Goal: Task Accomplishment & Management: Manage account settings

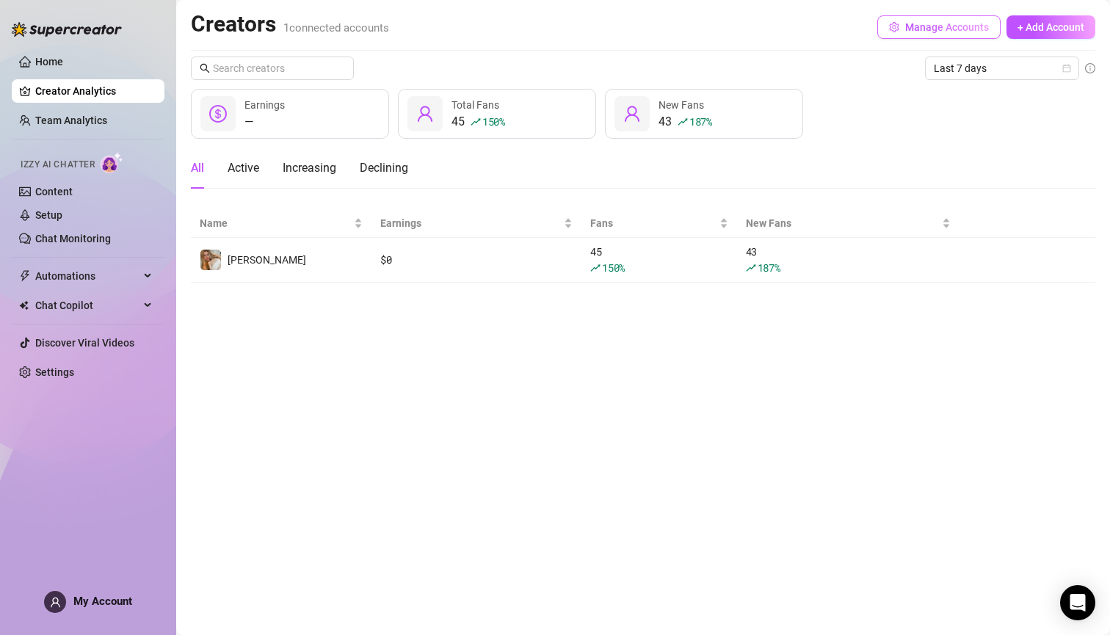
click at [898, 29] on icon "setting" at bounding box center [894, 27] width 10 height 10
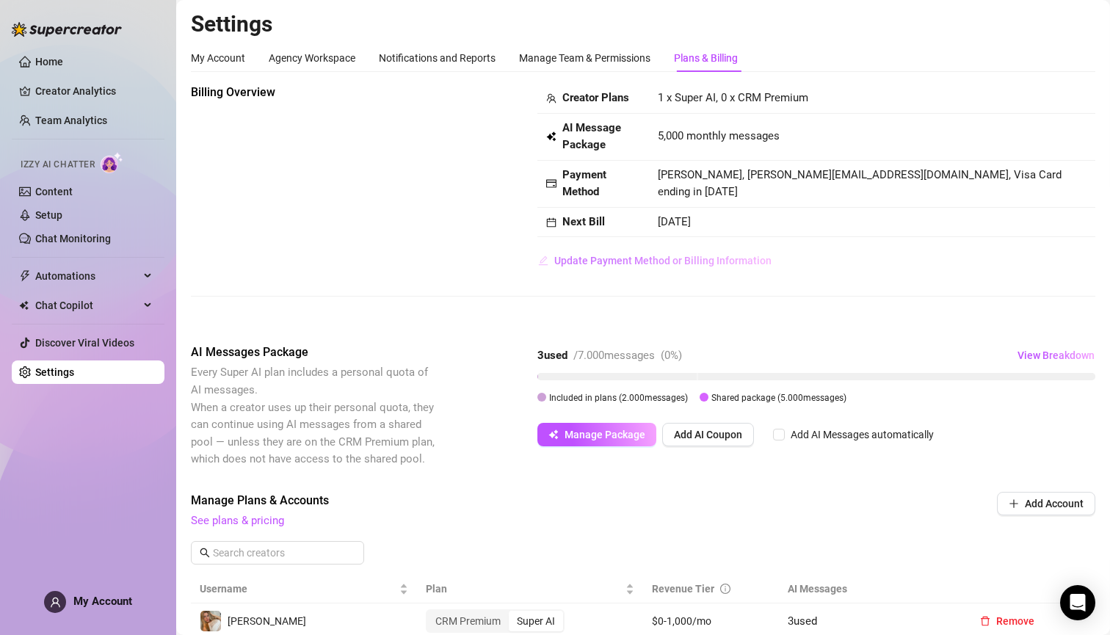
click at [576, 258] on span "Update Payment Method or Billing Information" at bounding box center [662, 261] width 217 height 12
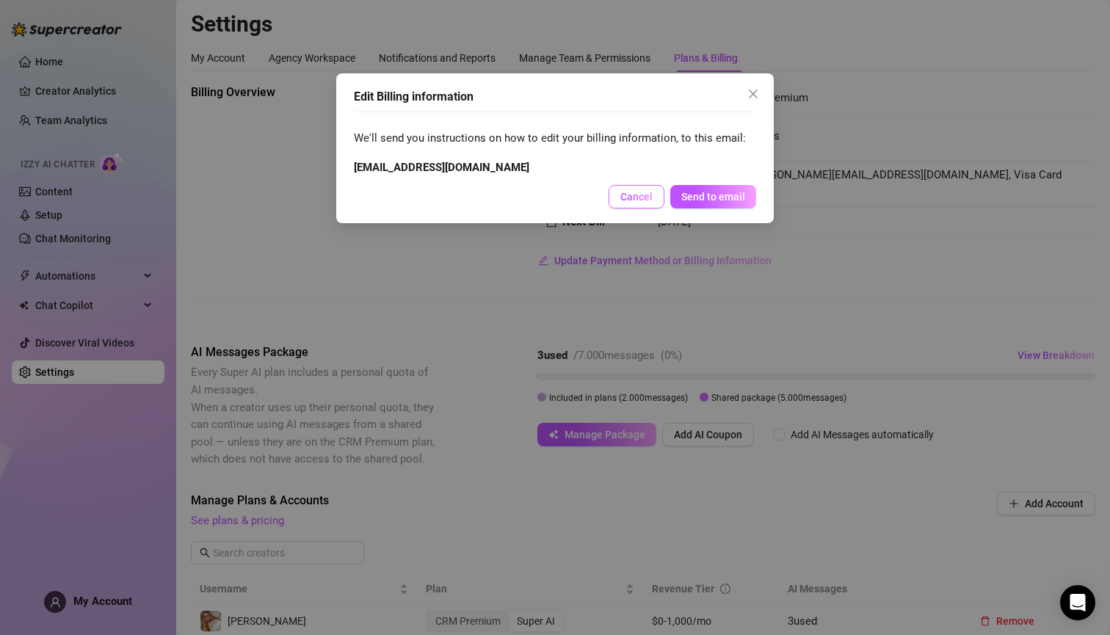
click at [638, 197] on span "Cancel" at bounding box center [636, 197] width 32 height 12
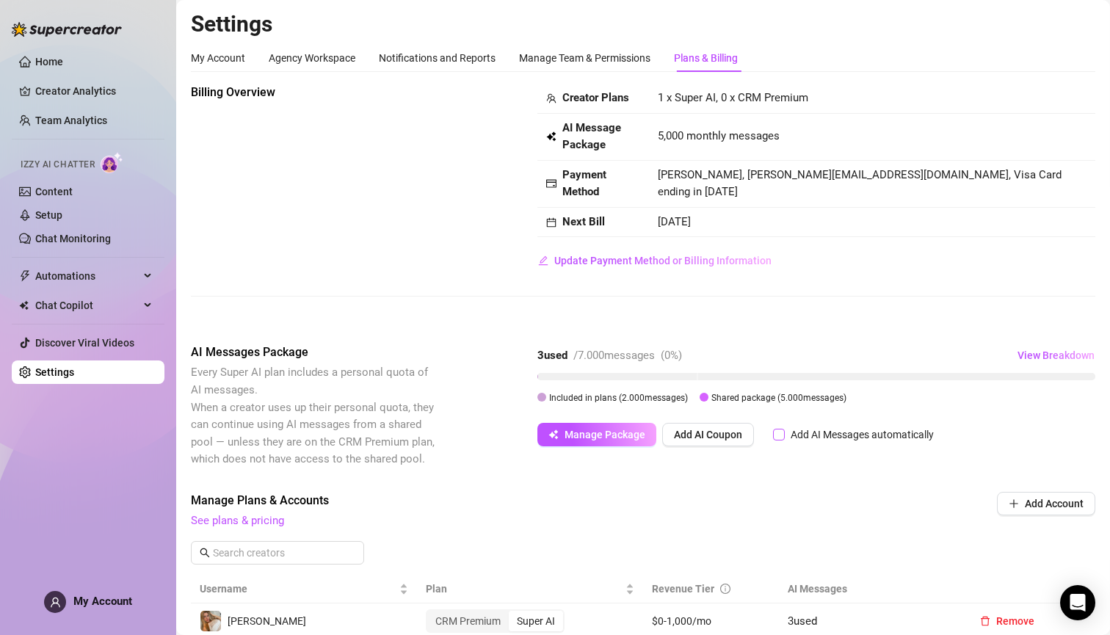
click at [783, 432] on span at bounding box center [779, 435] width 12 height 12
click at [783, 432] on input "Add AI Messages automatically" at bounding box center [779, 435] width 12 height 12
checkbox input "true"
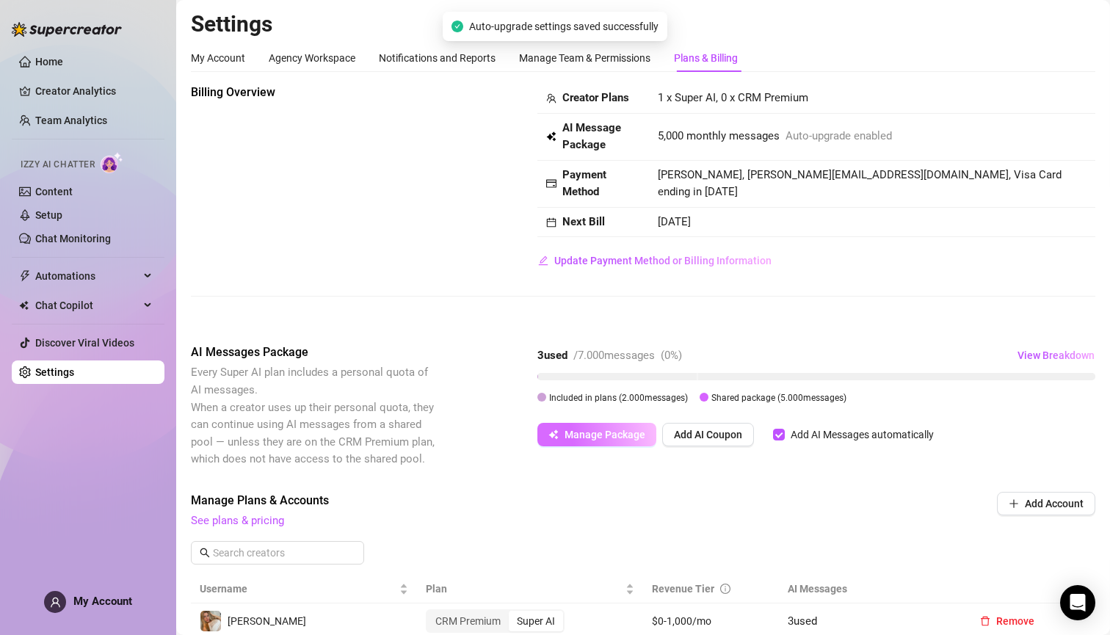
click at [618, 435] on span "Manage Package" at bounding box center [605, 435] width 81 height 12
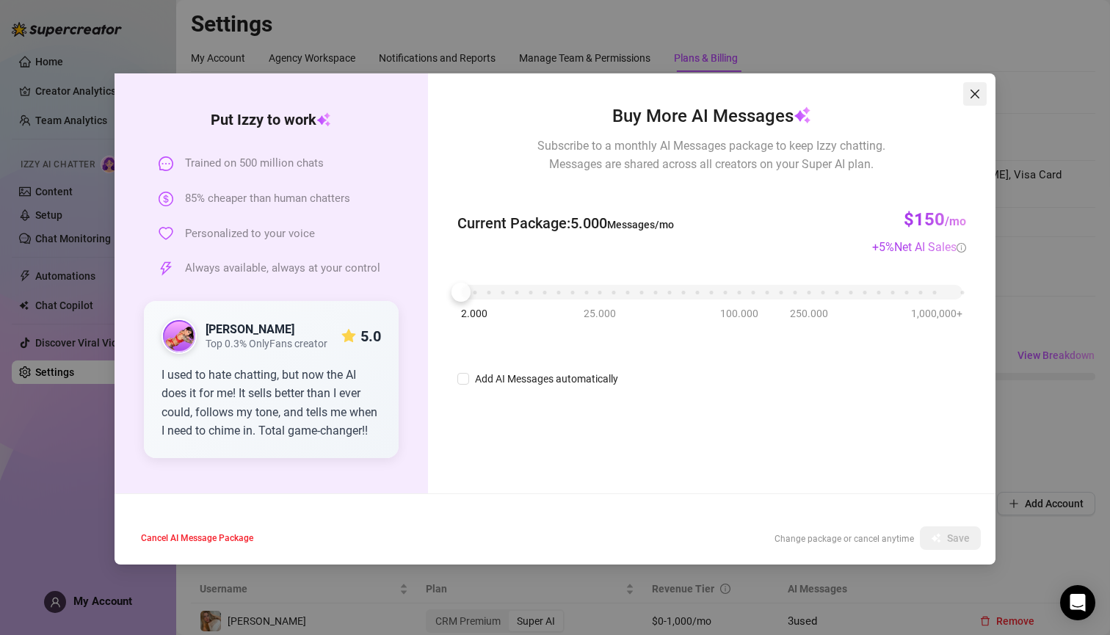
click at [976, 101] on button "Close" at bounding box center [974, 93] width 23 height 23
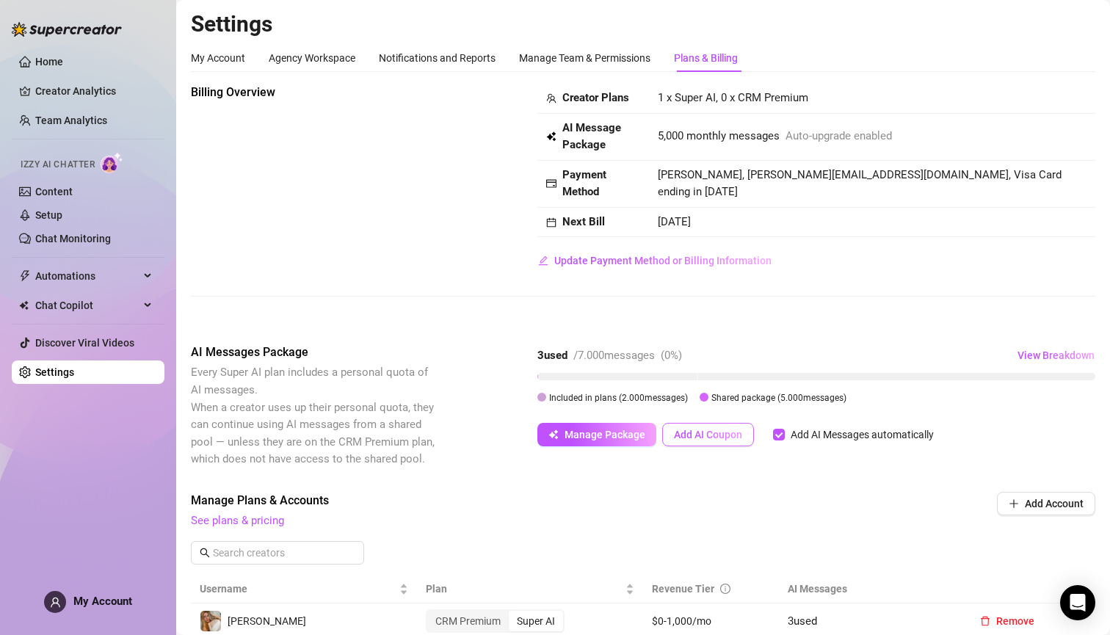
click at [719, 433] on span "Add AI Coupon" at bounding box center [708, 435] width 68 height 12
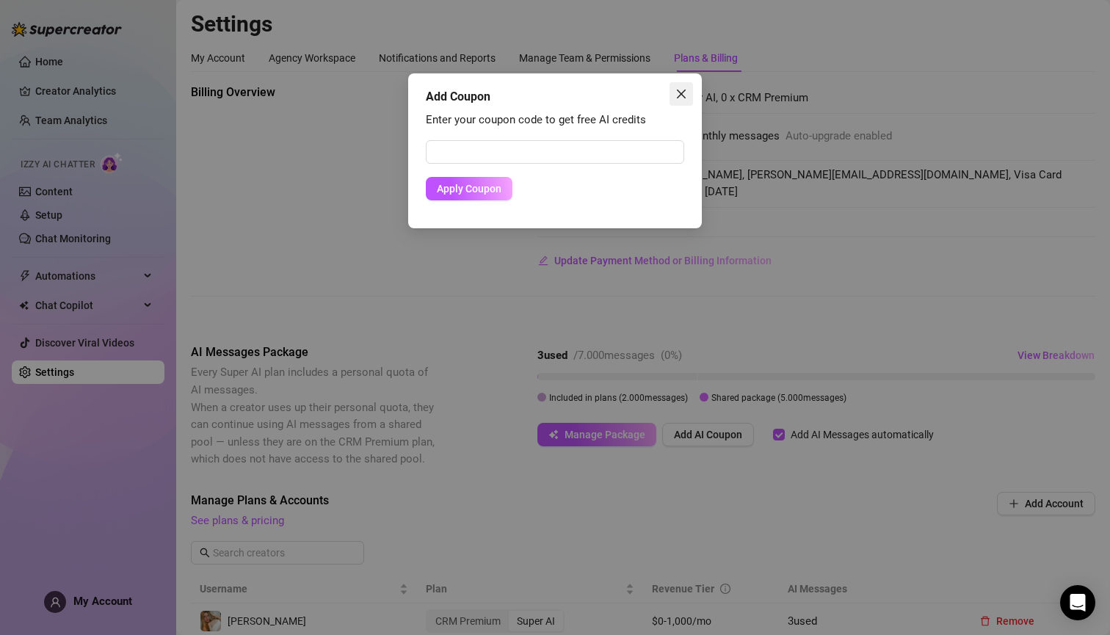
click at [688, 96] on span "Close" at bounding box center [681, 94] width 23 height 12
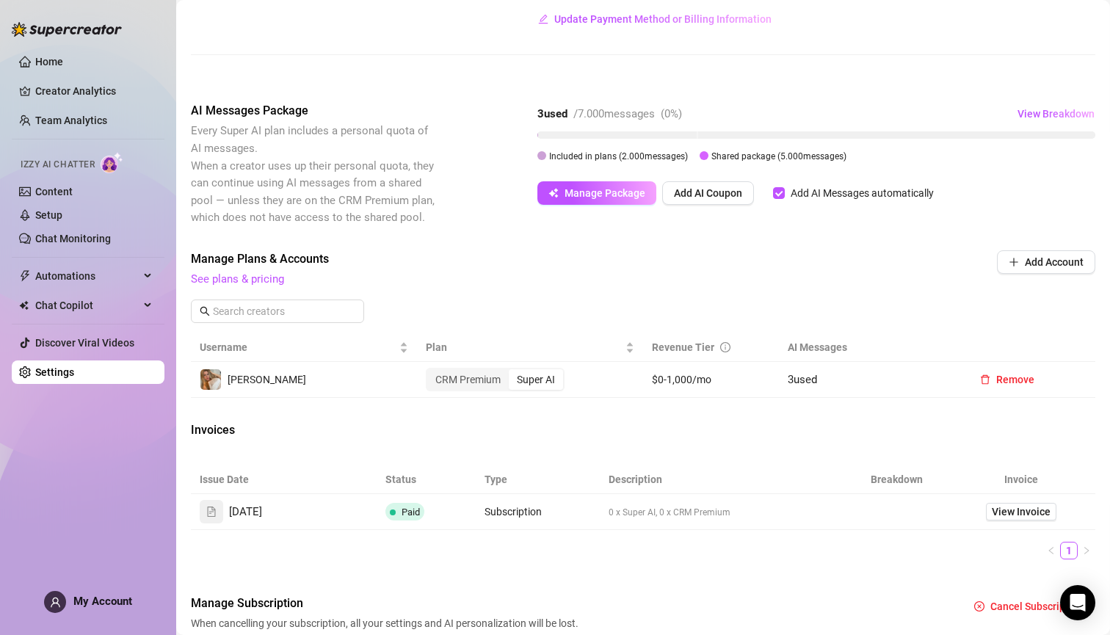
scroll to position [248, 0]
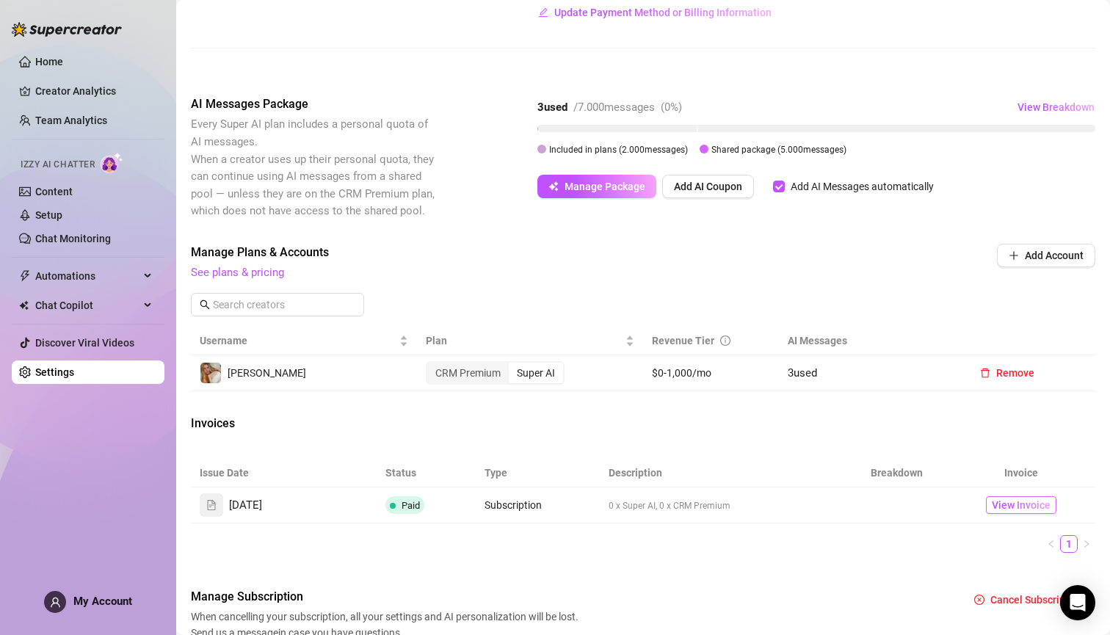
click at [1000, 499] on span "View Invoice" at bounding box center [1021, 505] width 59 height 16
click at [70, 186] on link "Content" at bounding box center [53, 192] width 37 height 12
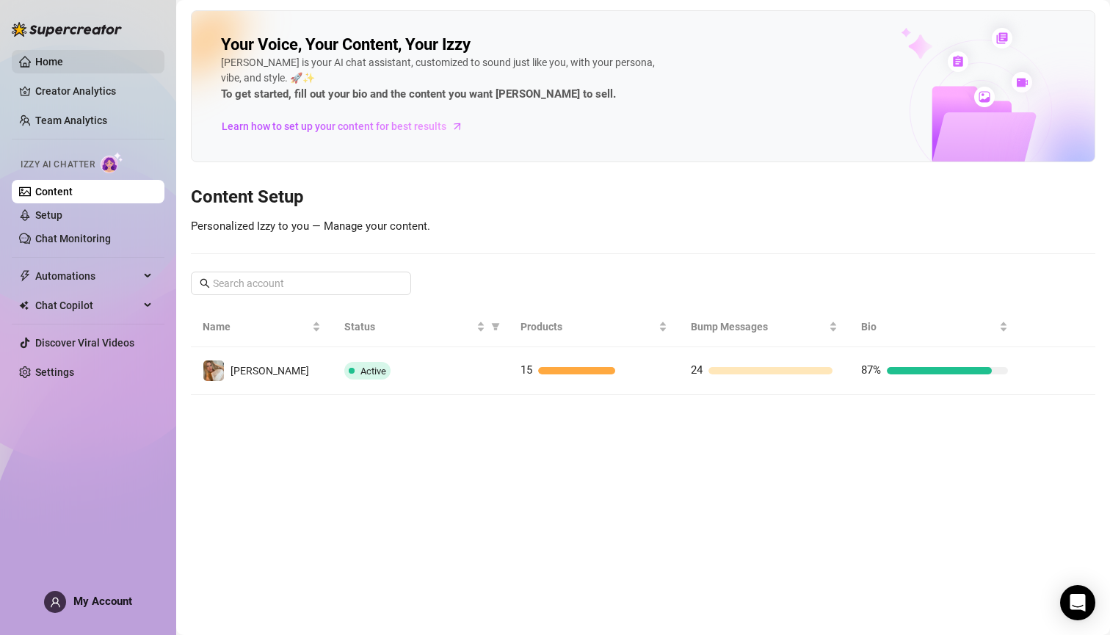
click at [51, 63] on link "Home" at bounding box center [49, 62] width 28 height 12
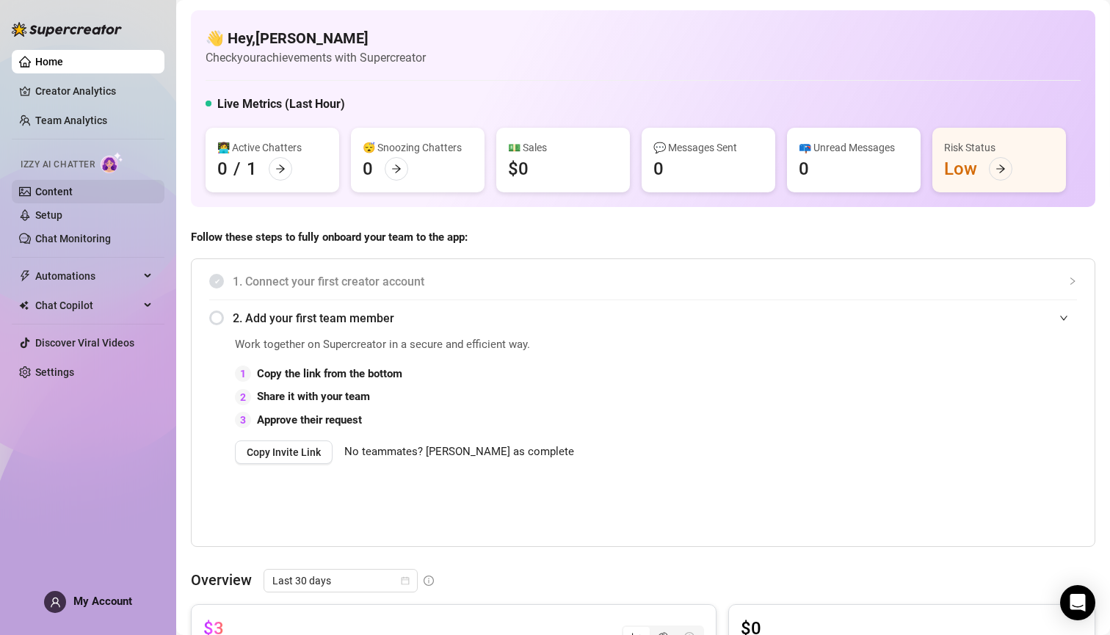
click at [54, 189] on link "Content" at bounding box center [53, 192] width 37 height 12
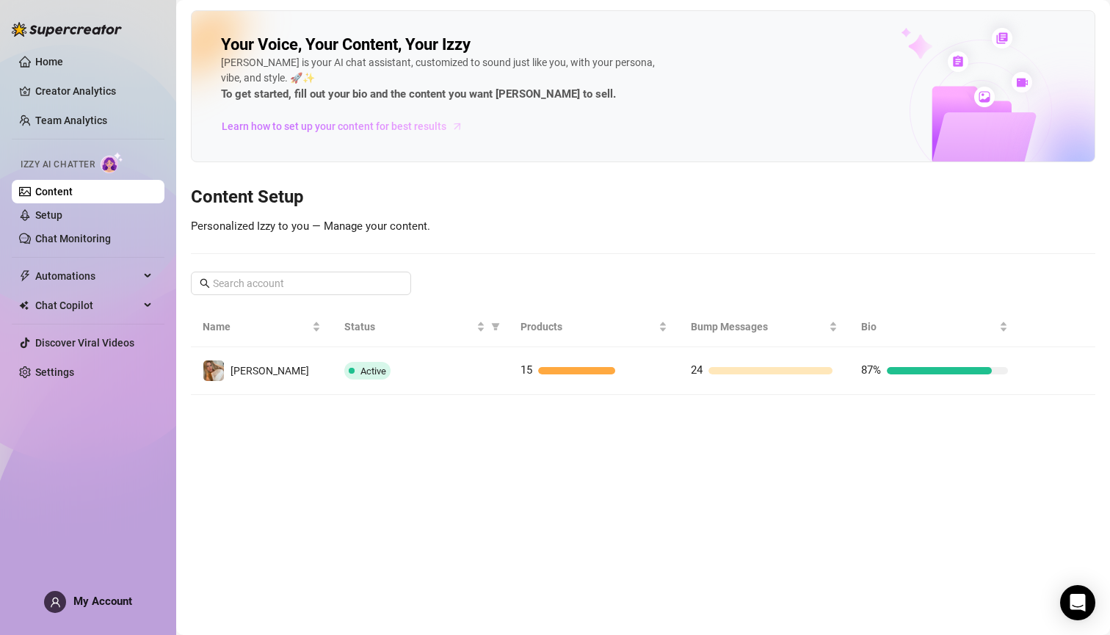
click at [401, 127] on span "Learn how to set up your content for best results" at bounding box center [334, 126] width 225 height 16
